Goal: Information Seeking & Learning: Understand process/instructions

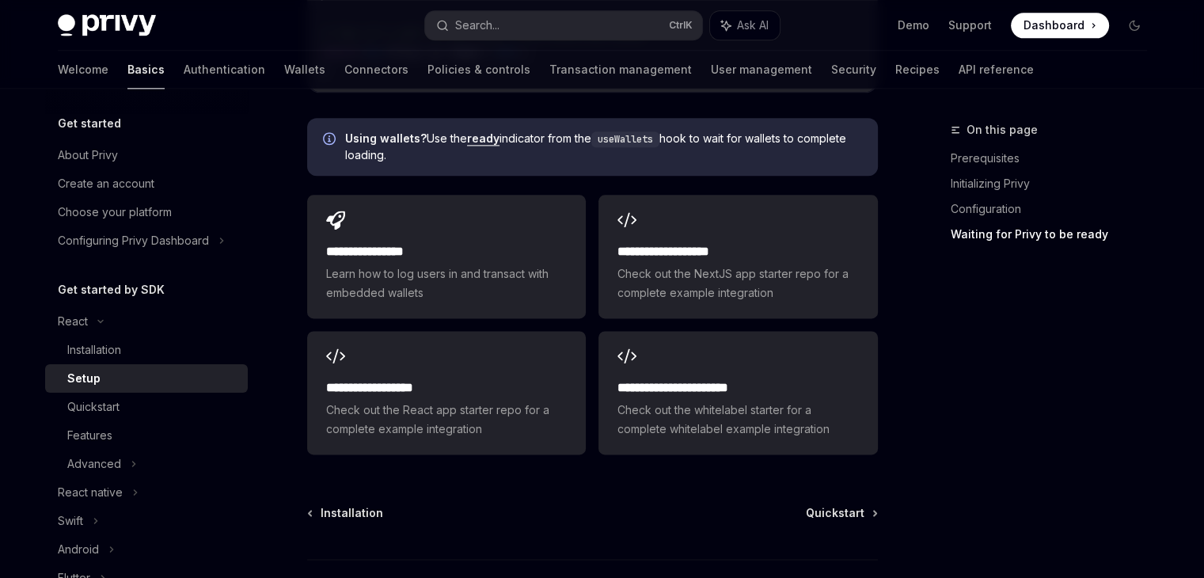
scroll to position [2046, 0]
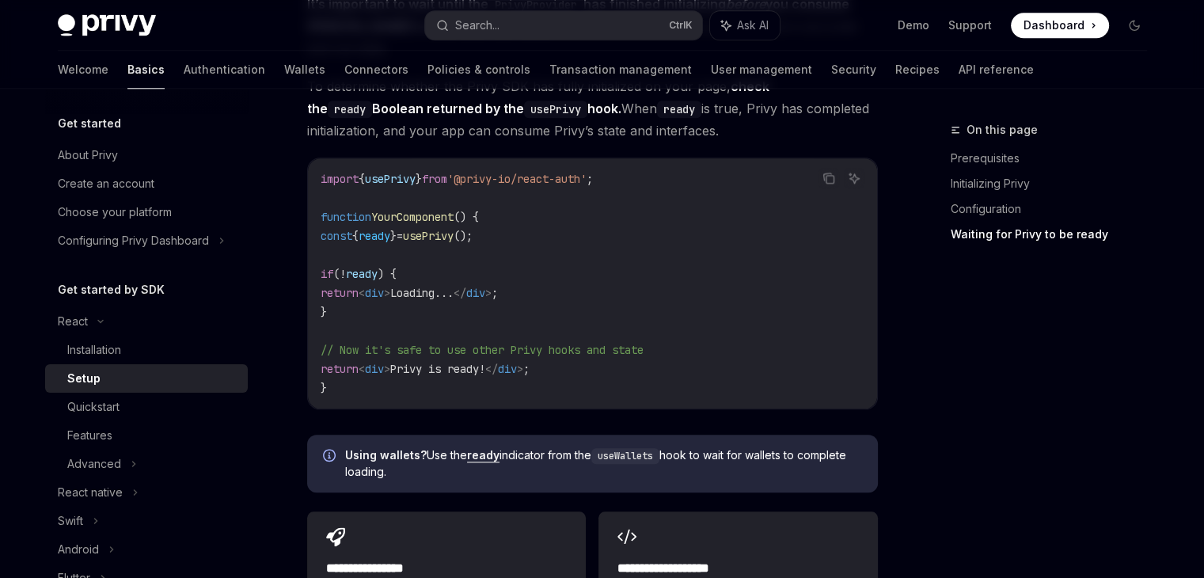
scroll to position [1723, 0]
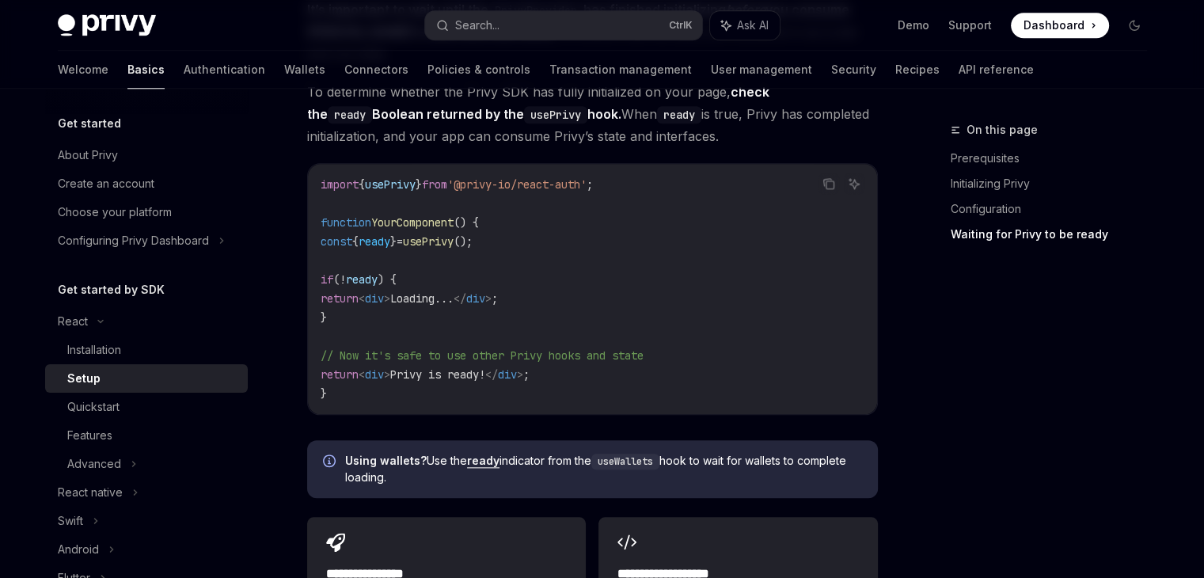
drag, startPoint x: 9, startPoint y: 2, endPoint x: 469, endPoint y: 121, distance: 474.4
click at [469, 121] on span "To determine whether the Privy SDK has fully initialized on your page, check th…" at bounding box center [592, 114] width 571 height 66
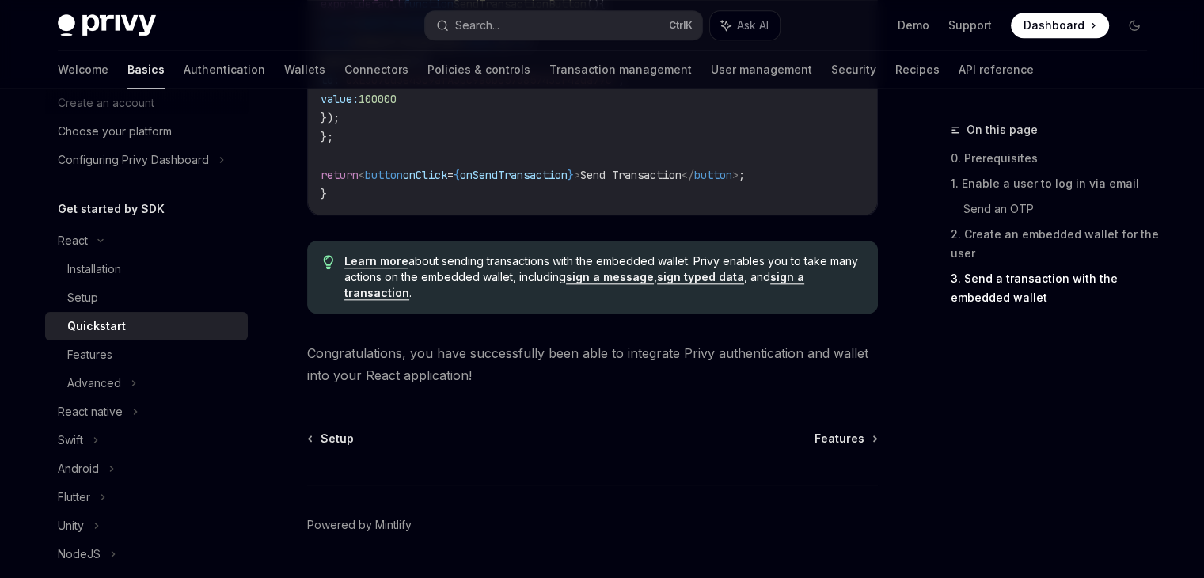
scroll to position [1669, 0]
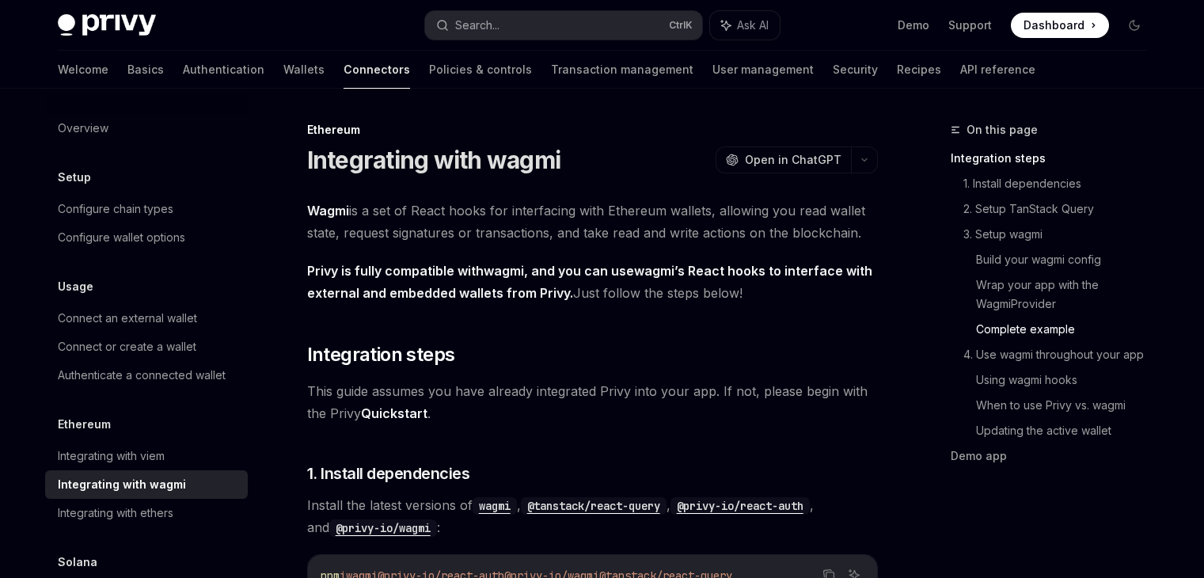
scroll to position [2888, 0]
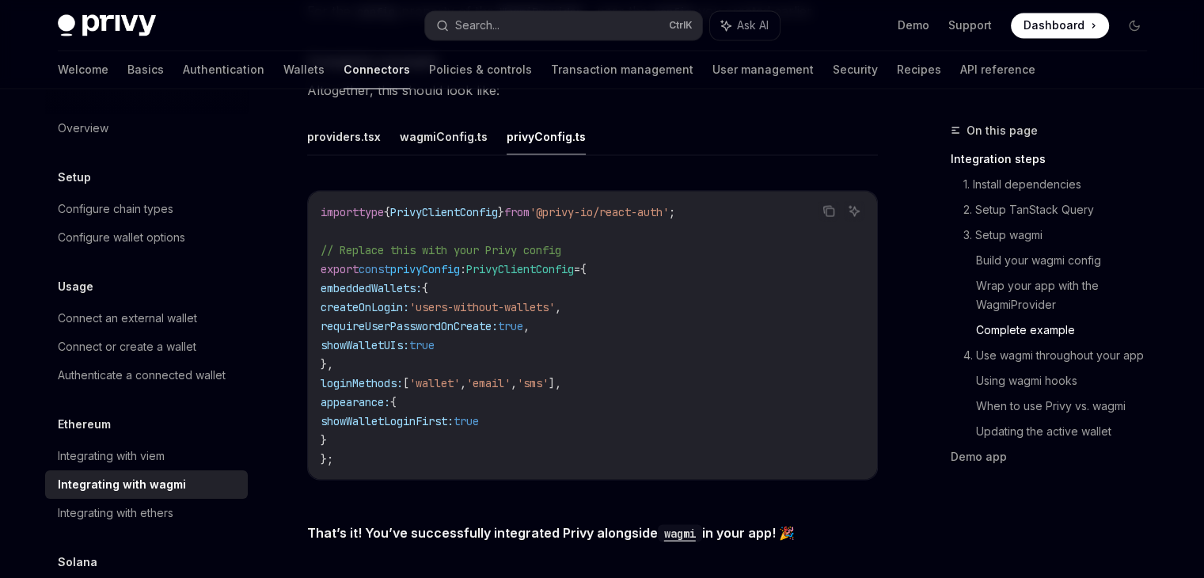
click at [427, 154] on div "providers.tsx wagmiConfig.ts privyConfig.ts Copy Ask AI import type { PrivyClie…" at bounding box center [592, 311] width 571 height 388
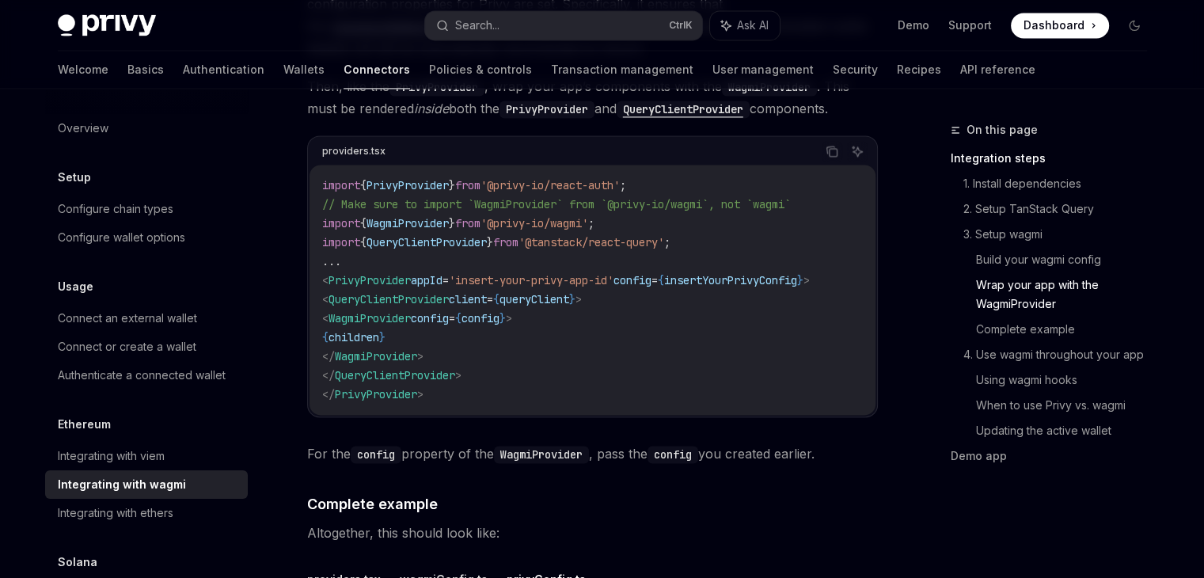
scroll to position [2445, 0]
